Goal: Task Accomplishment & Management: Complete application form

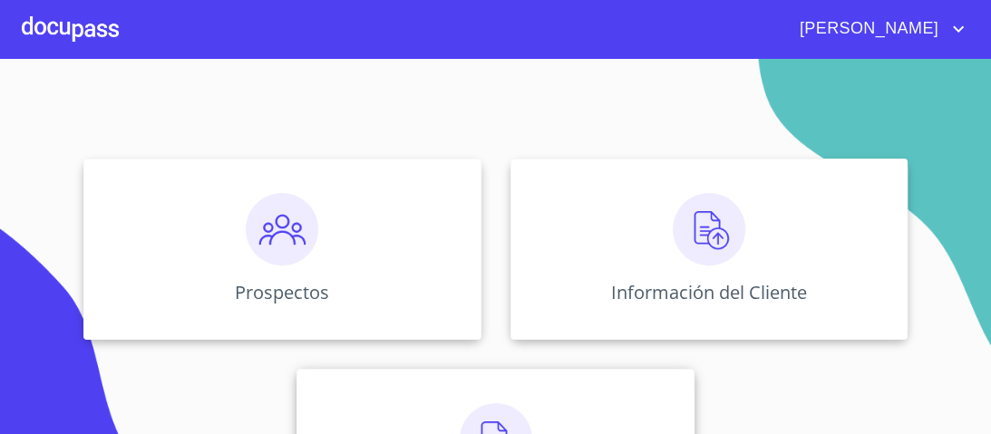
scroll to position [265, 0]
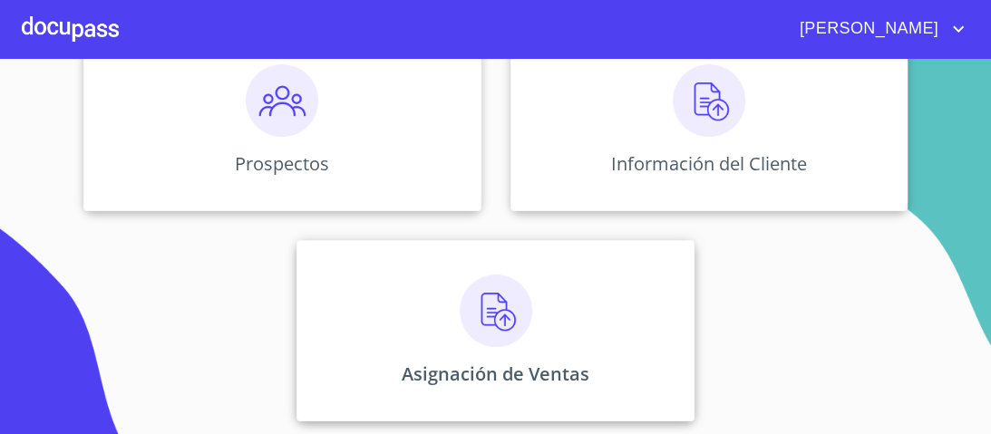
click at [487, 317] on img at bounding box center [496, 311] width 73 height 73
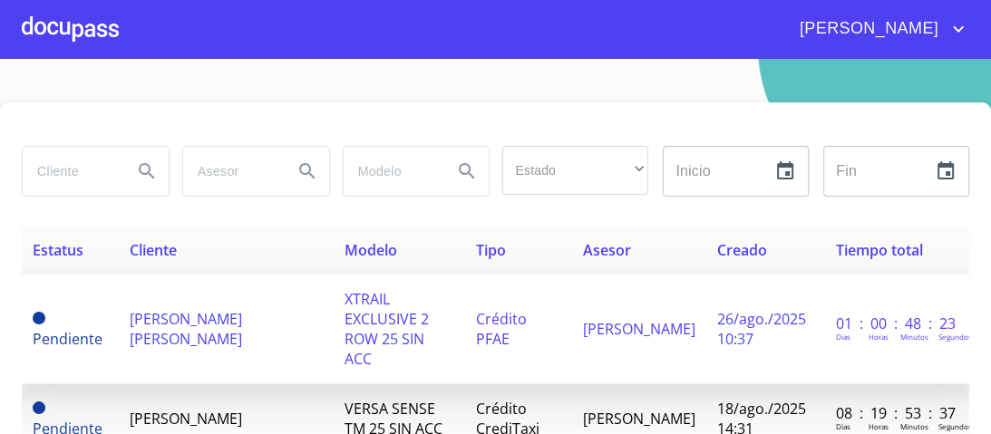
scroll to position [73, 0]
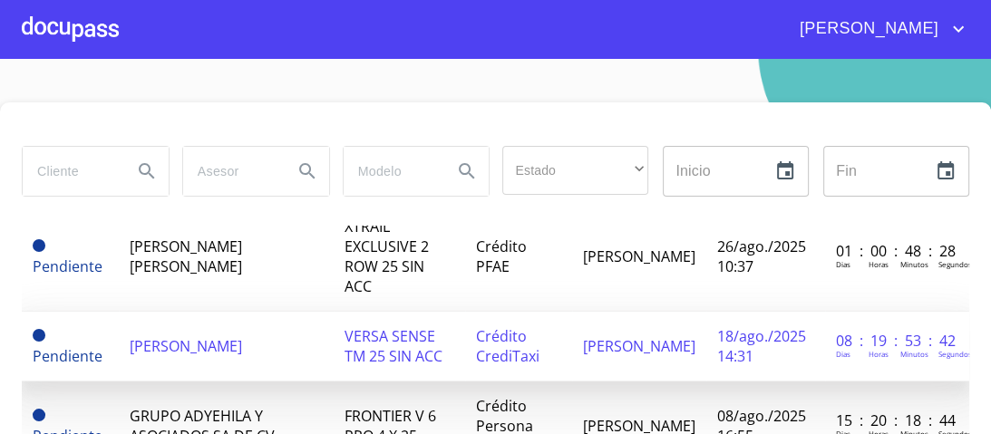
click at [522, 326] on span "Crédito CrediTaxi" at bounding box center [507, 346] width 63 height 40
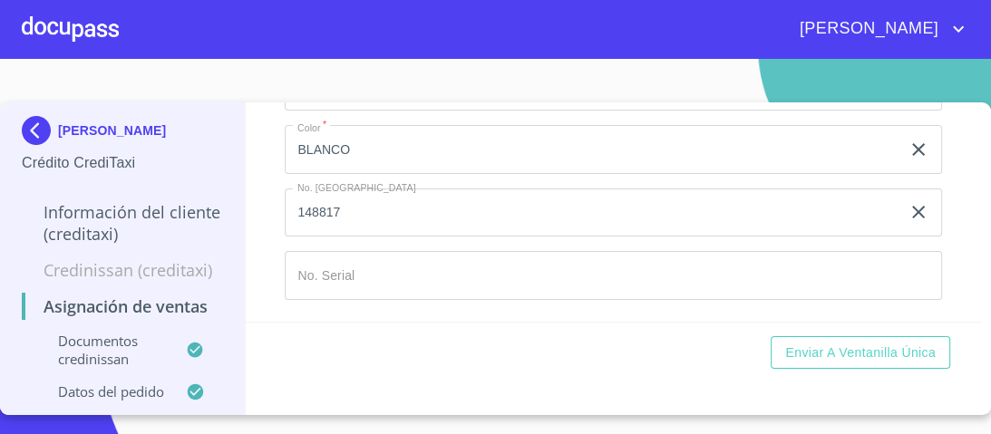
scroll to position [1308, 0]
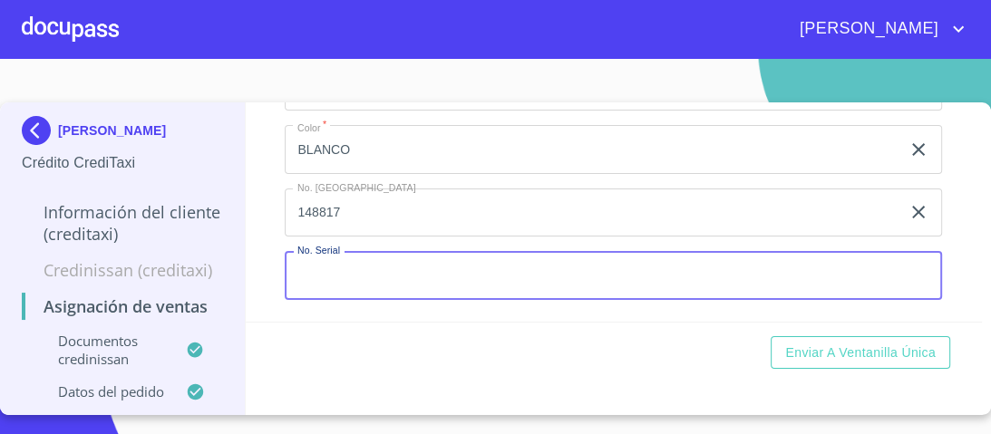
click at [308, 276] on input "Marca   *" at bounding box center [613, 275] width 657 height 49
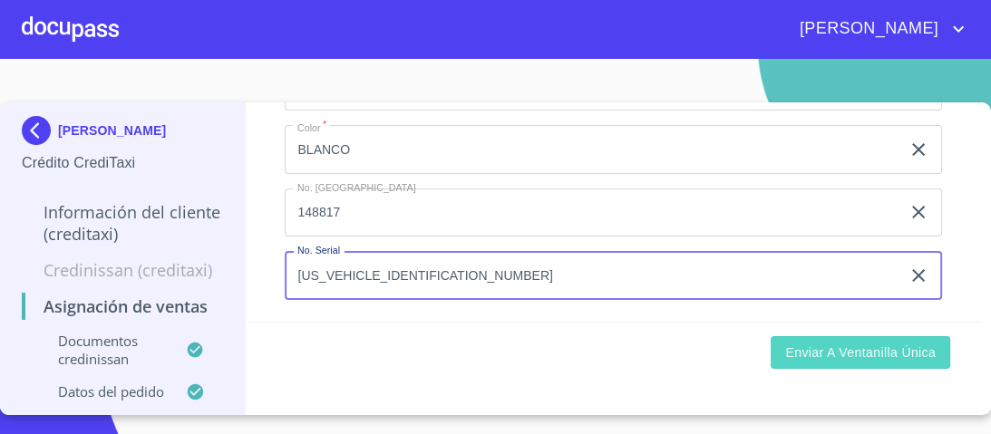
type input "[US_VEHICLE_IDENTIFICATION_NUMBER]"
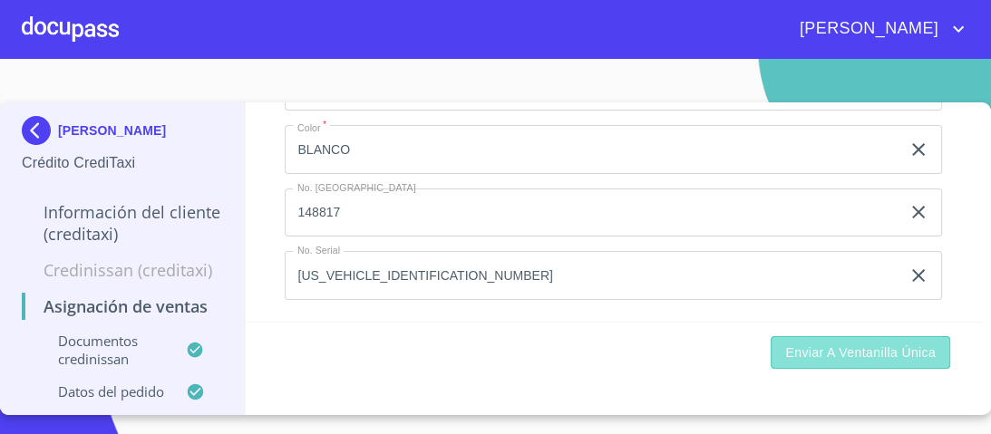
click at [816, 355] on span "Enviar a Ventanilla única" at bounding box center [860, 353] width 150 height 23
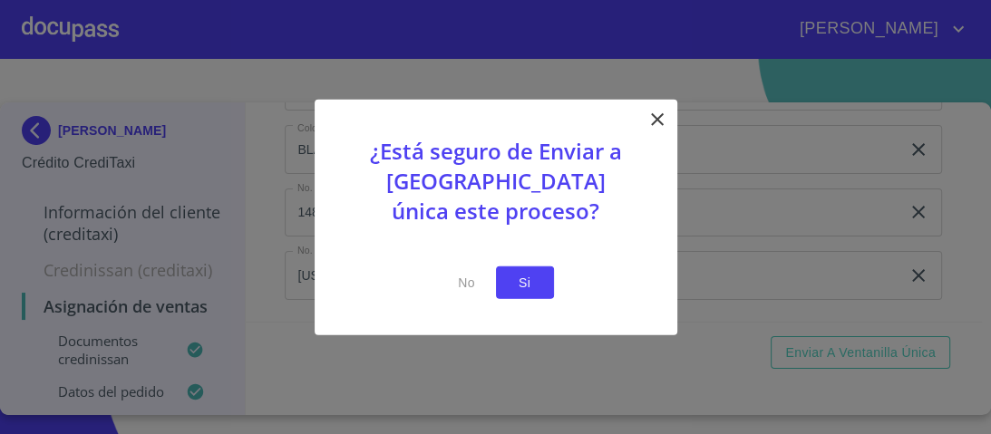
click at [524, 281] on span "Si" at bounding box center [524, 282] width 29 height 23
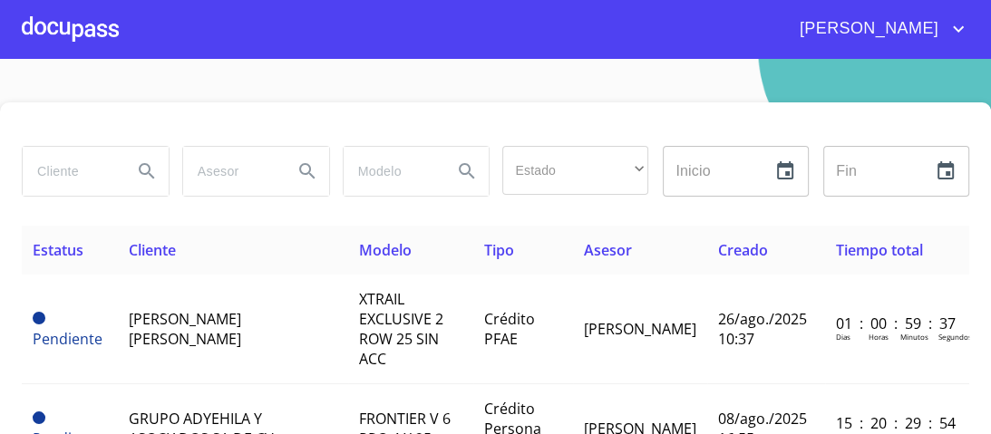
click at [94, 23] on div at bounding box center [70, 29] width 97 height 58
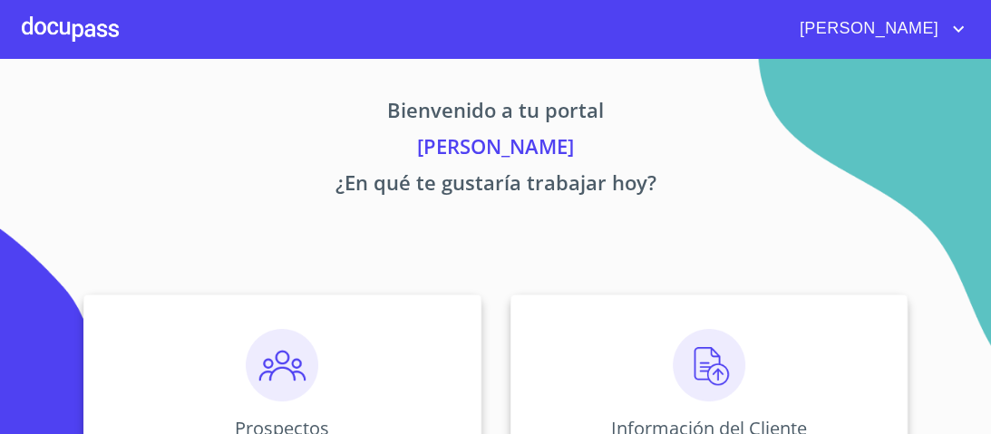
click at [704, 365] on img at bounding box center [709, 365] width 73 height 73
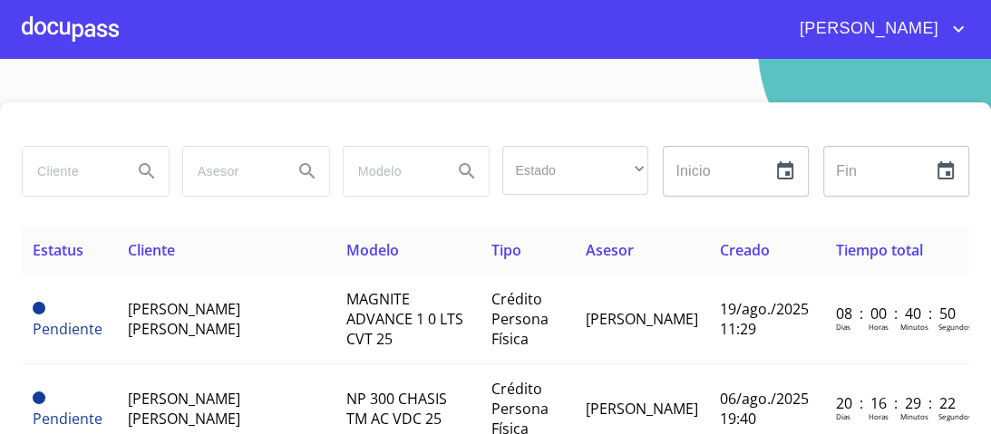
click at [65, 170] on input "search" at bounding box center [70, 171] width 95 height 49
type input "[PERSON_NAME]"
click at [143, 173] on icon "Search" at bounding box center [146, 170] width 15 height 15
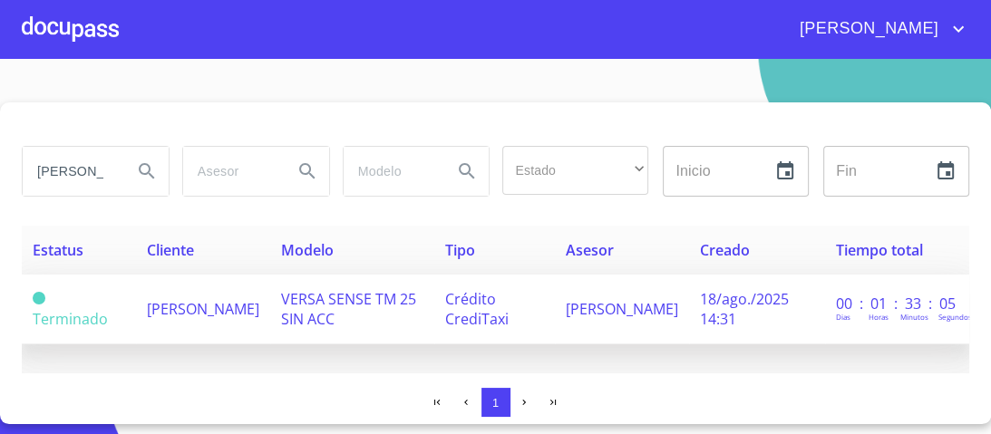
click at [363, 300] on span "VERSA SENSE TM 25 SIN ACC" at bounding box center [348, 309] width 135 height 40
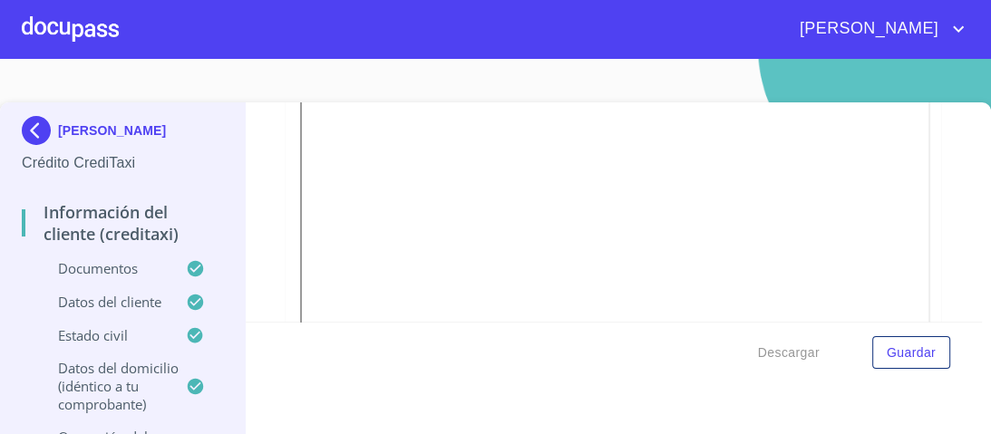
scroll to position [4437, 0]
click at [109, 29] on div at bounding box center [70, 29] width 97 height 58
